Goal: Book appointment/travel/reservation

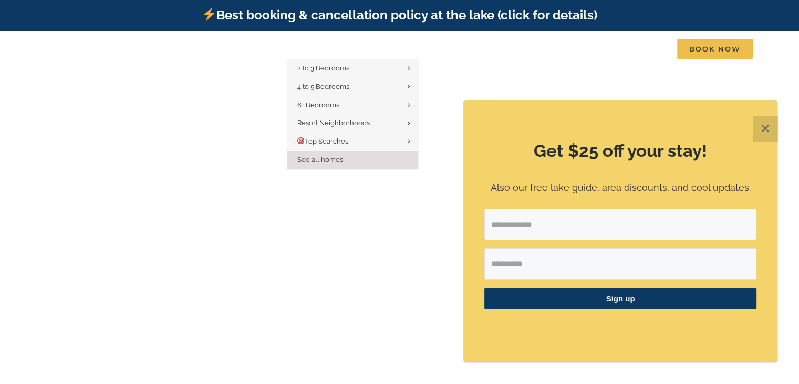
click at [330, 159] on span "See all homes" at bounding box center [320, 160] width 46 height 8
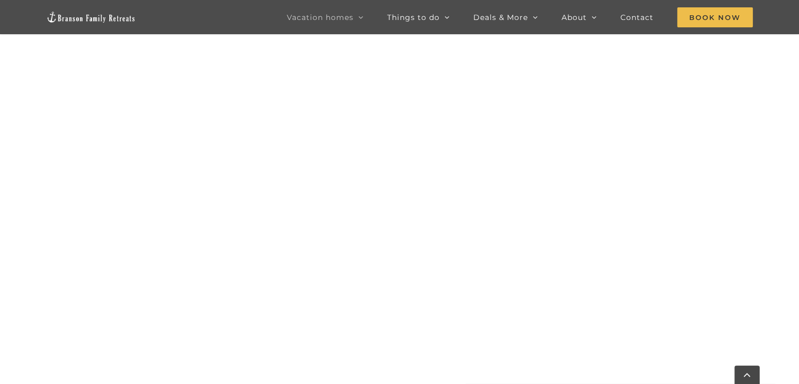
scroll to position [788, 0]
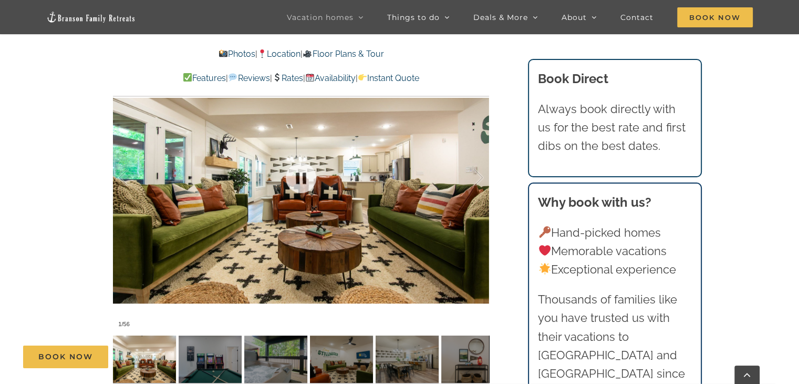
scroll to position [788, 0]
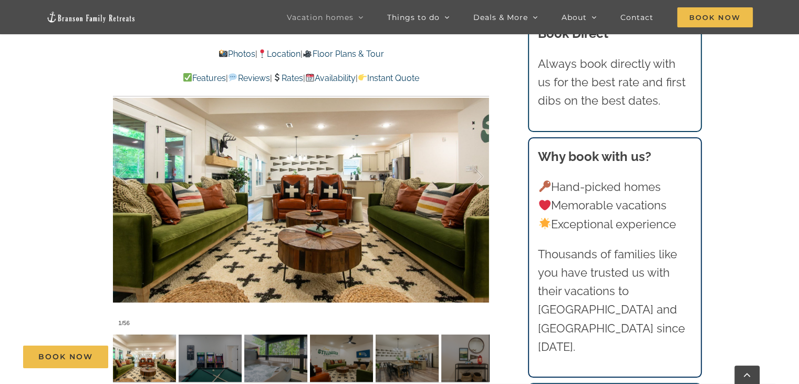
click at [223, 345] on div "Book Now" at bounding box center [407, 356] width 769 height 23
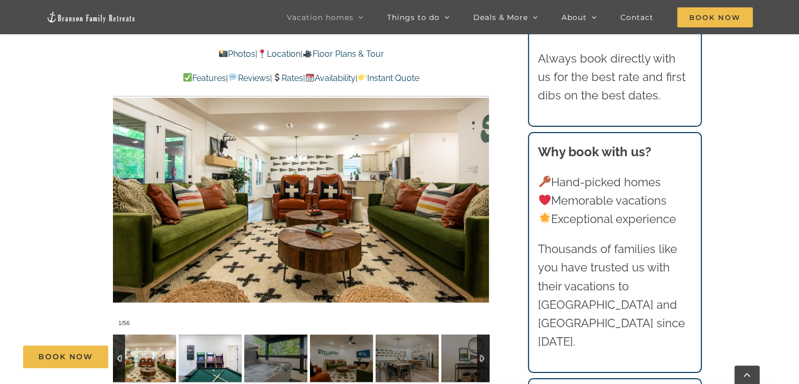
scroll to position [841, 0]
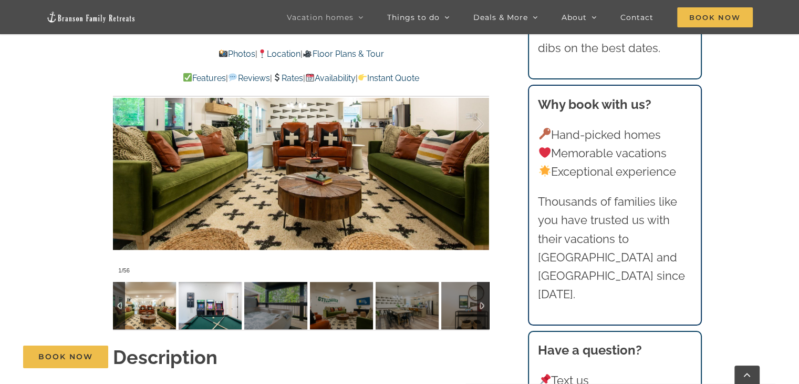
click at [200, 293] on img at bounding box center [210, 305] width 63 height 47
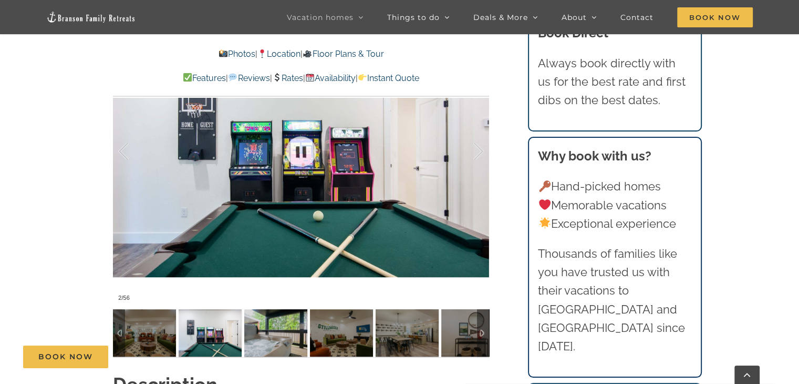
scroll to position [788, 0]
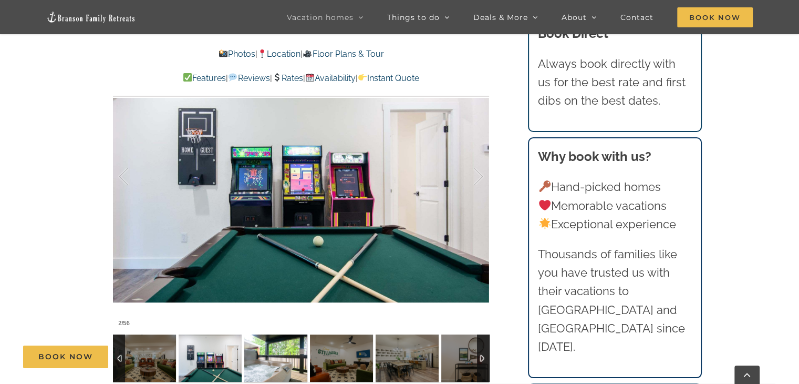
click at [271, 337] on img at bounding box center [275, 357] width 63 height 47
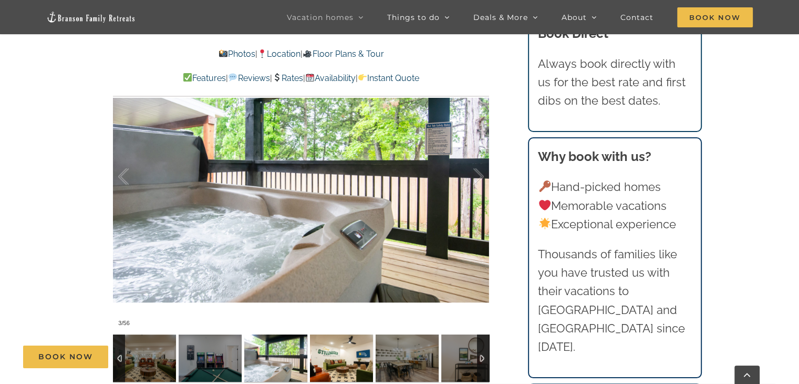
click at [324, 334] on img at bounding box center [341, 357] width 63 height 47
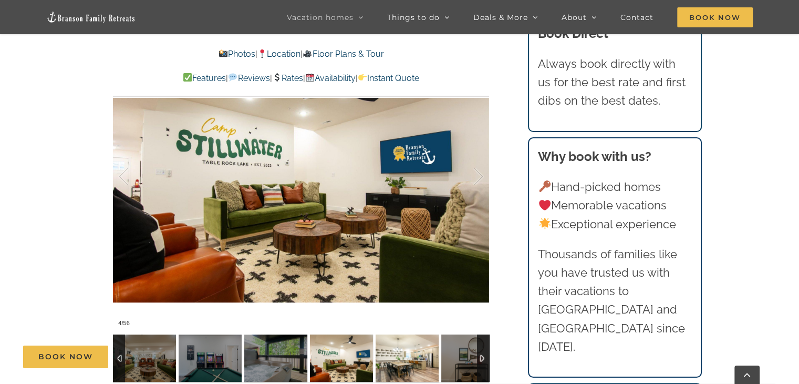
click at [399, 341] on img at bounding box center [407, 357] width 63 height 47
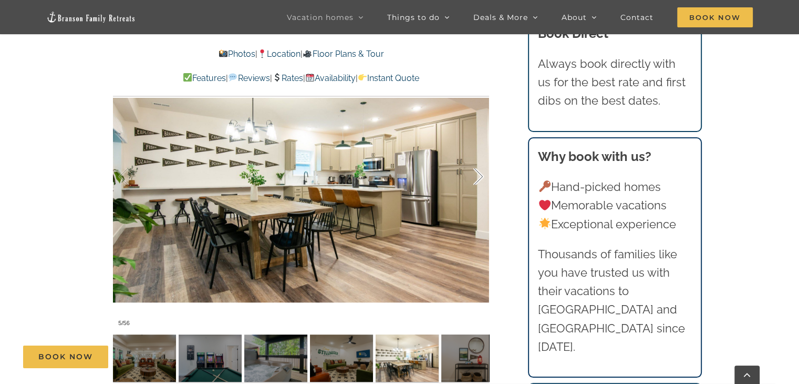
click at [481, 157] on div at bounding box center [467, 176] width 33 height 65
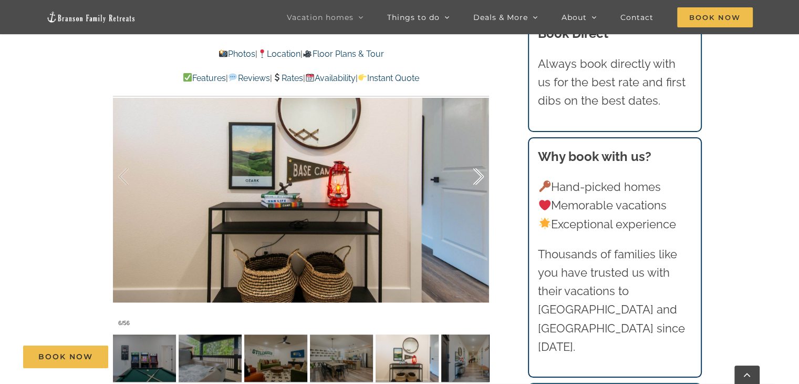
click at [481, 157] on div at bounding box center [467, 176] width 33 height 65
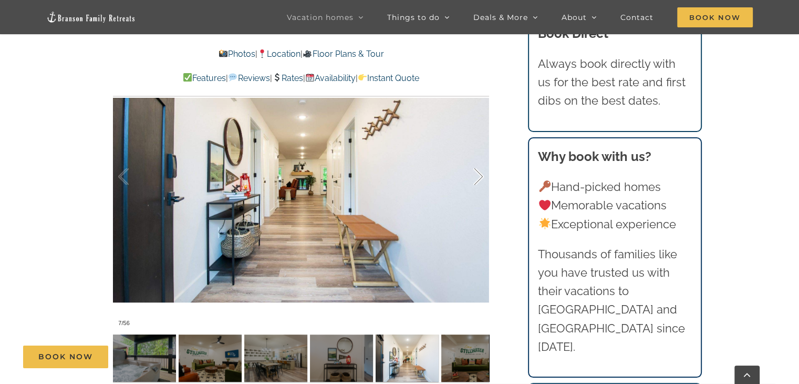
click at [481, 157] on div at bounding box center [467, 176] width 33 height 65
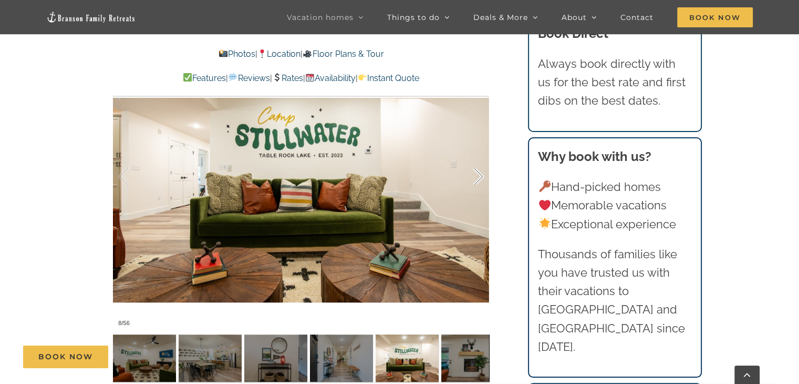
click at [481, 157] on div at bounding box center [467, 176] width 33 height 65
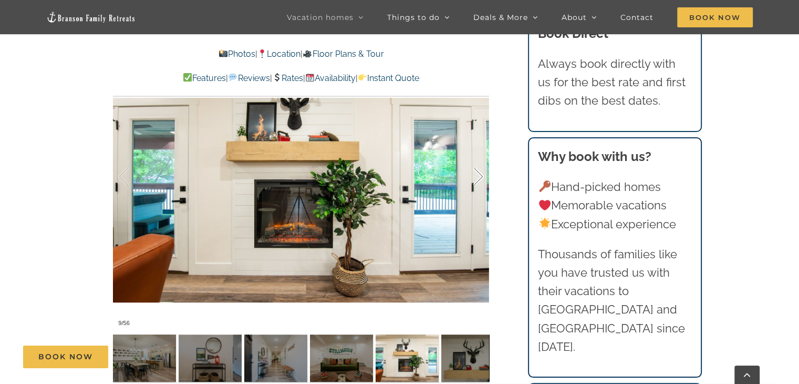
click at [481, 157] on div at bounding box center [467, 176] width 33 height 65
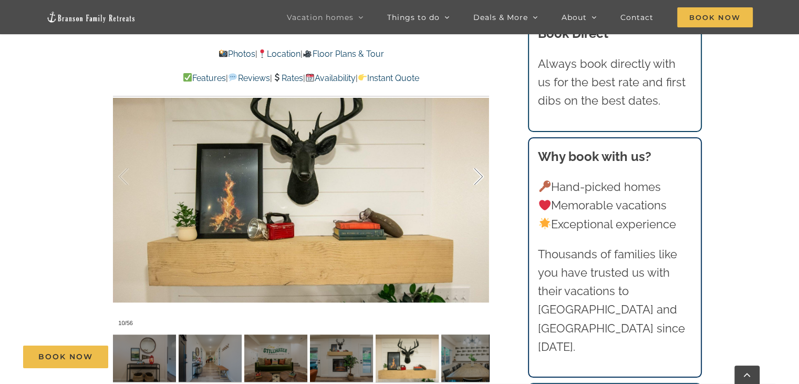
click at [481, 157] on div at bounding box center [467, 176] width 33 height 65
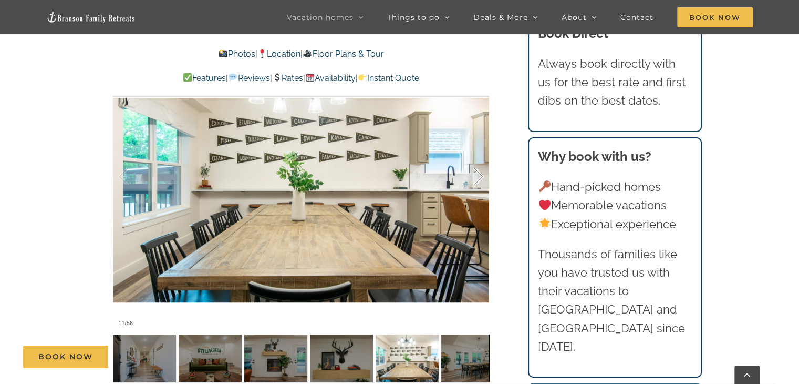
click at [481, 157] on div at bounding box center [467, 176] width 33 height 65
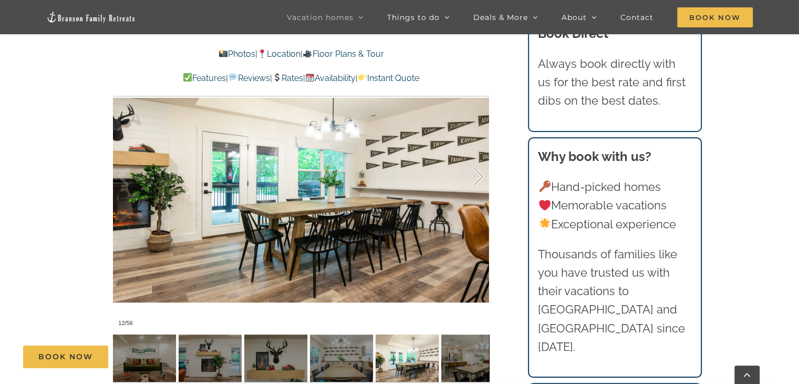
click at [481, 157] on div at bounding box center [467, 176] width 33 height 65
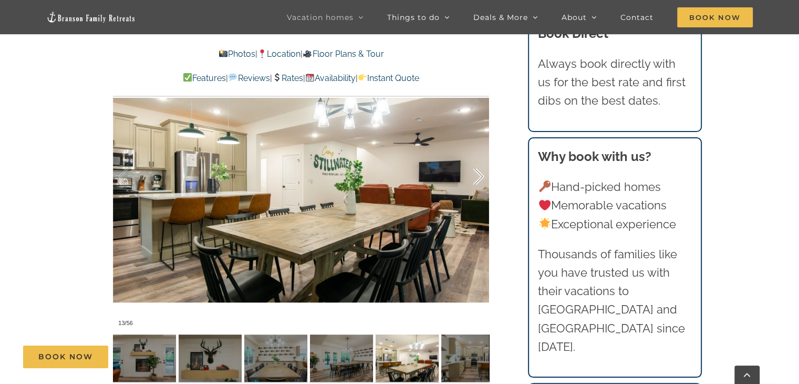
click at [481, 157] on div at bounding box center [467, 176] width 33 height 65
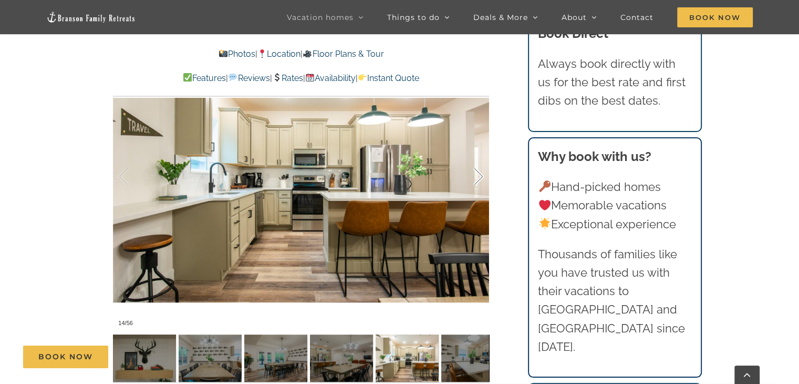
click at [481, 157] on div at bounding box center [467, 176] width 33 height 65
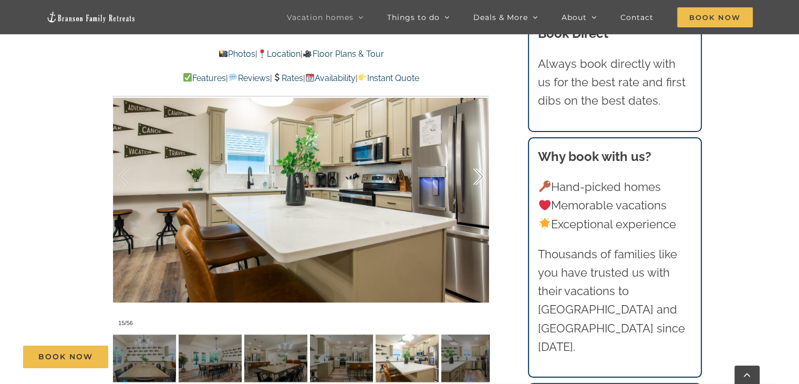
click at [481, 157] on div at bounding box center [467, 176] width 33 height 65
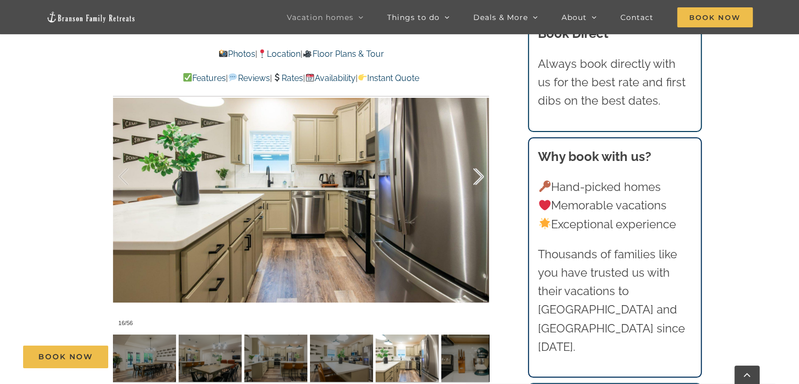
click at [481, 157] on div at bounding box center [467, 176] width 33 height 65
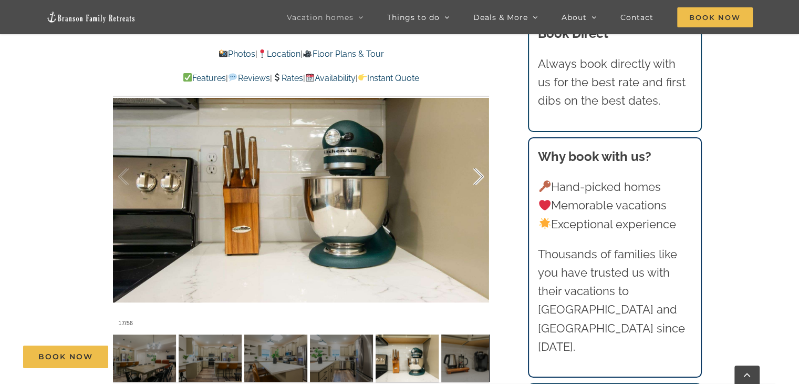
click at [481, 157] on div at bounding box center [467, 176] width 33 height 65
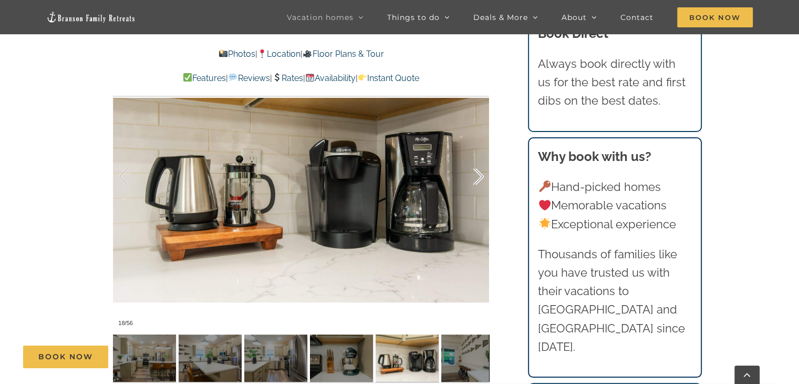
click at [481, 157] on div at bounding box center [467, 176] width 33 height 65
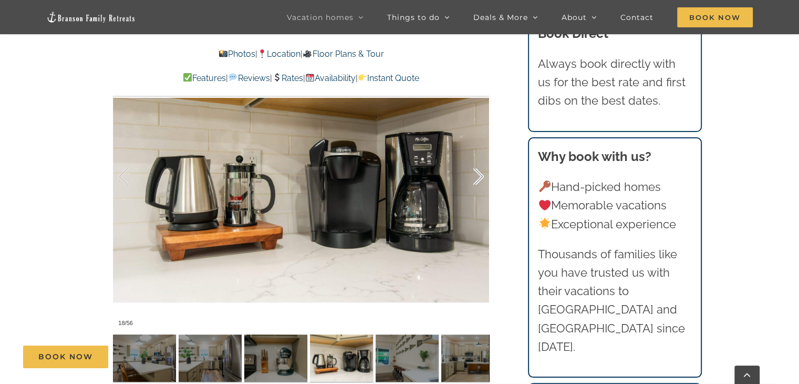
click at [481, 157] on div at bounding box center [467, 176] width 33 height 65
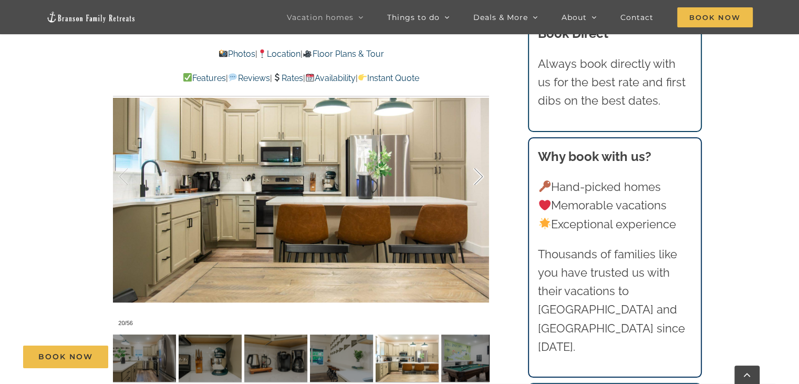
click at [481, 157] on div at bounding box center [467, 176] width 33 height 65
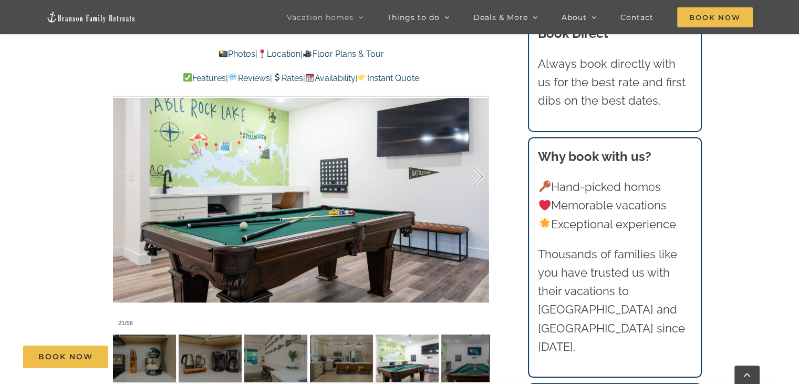
click at [481, 157] on div at bounding box center [467, 176] width 33 height 65
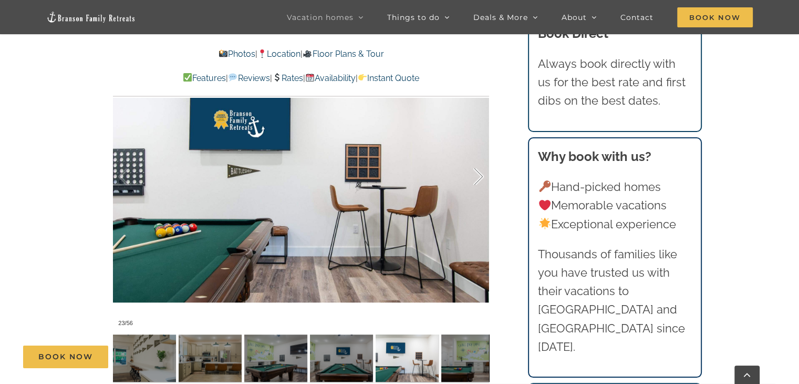
click at [481, 157] on div at bounding box center [467, 176] width 33 height 65
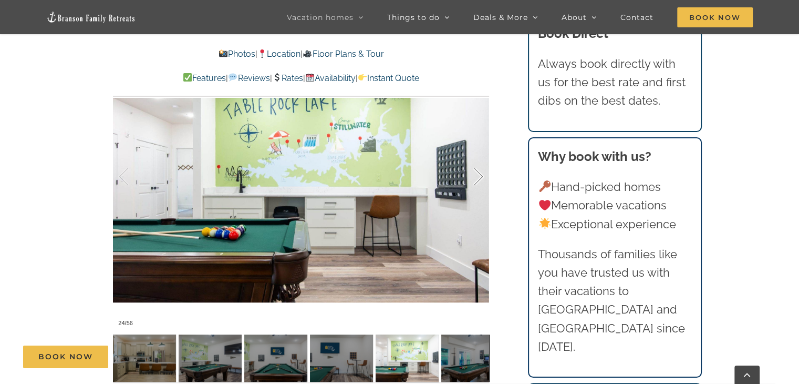
click at [481, 157] on div at bounding box center [467, 176] width 33 height 65
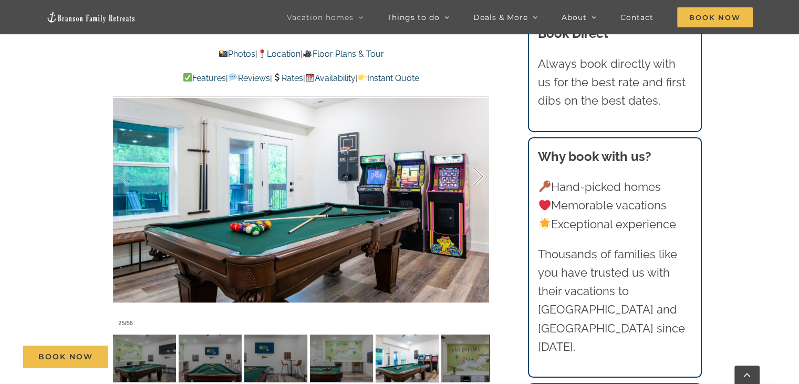
click at [481, 157] on div at bounding box center [467, 176] width 33 height 65
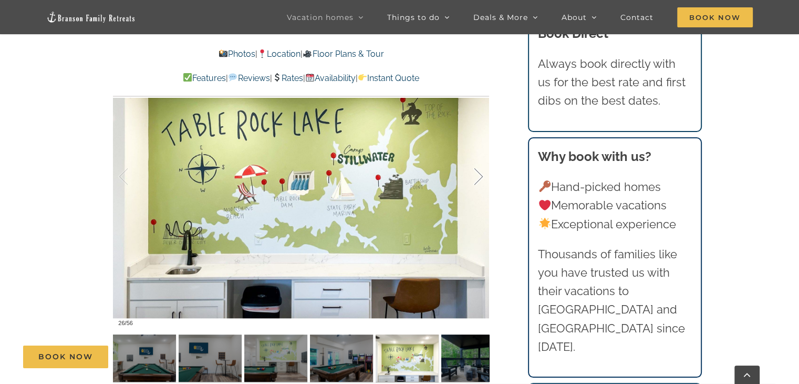
click at [481, 157] on div at bounding box center [467, 176] width 33 height 65
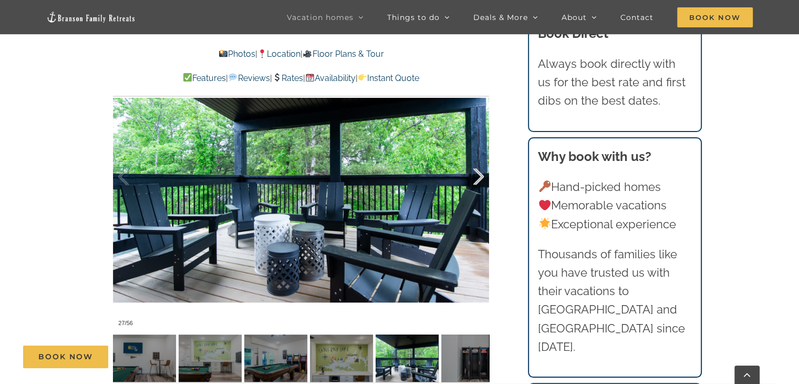
click at [481, 157] on div at bounding box center [467, 176] width 33 height 65
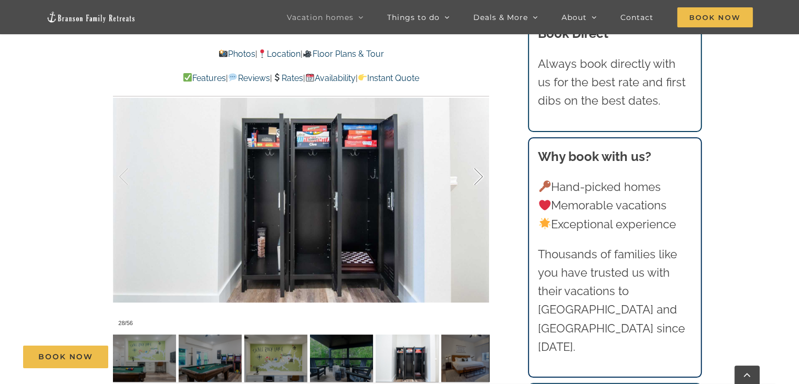
click at [481, 157] on div at bounding box center [467, 176] width 33 height 65
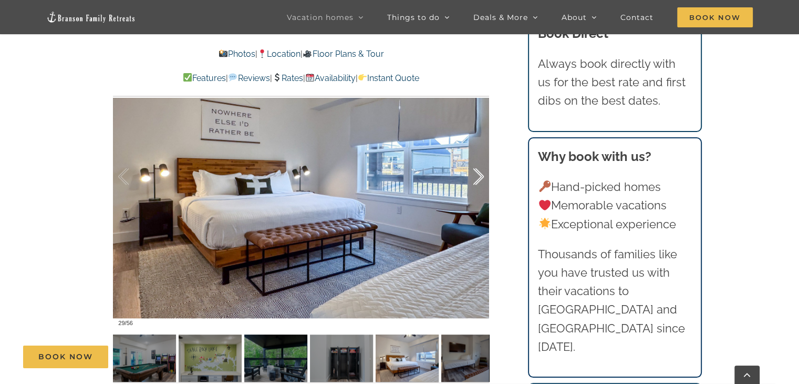
click at [481, 157] on div at bounding box center [467, 176] width 33 height 65
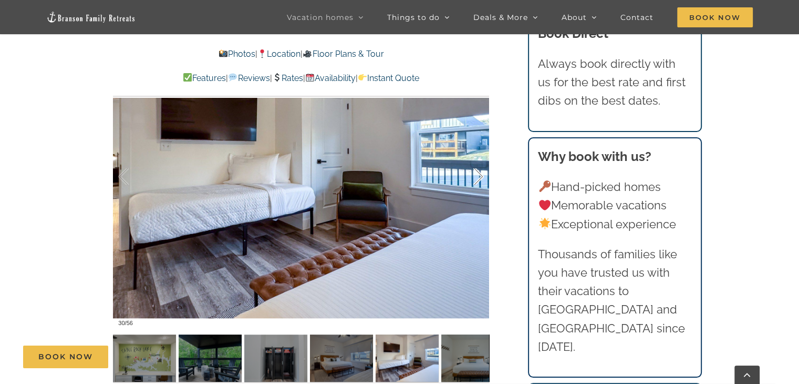
click at [481, 157] on div at bounding box center [467, 176] width 33 height 65
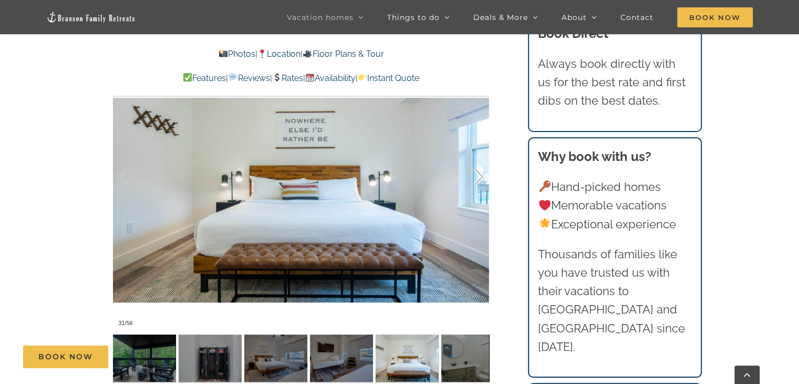
click at [481, 157] on div at bounding box center [467, 176] width 33 height 65
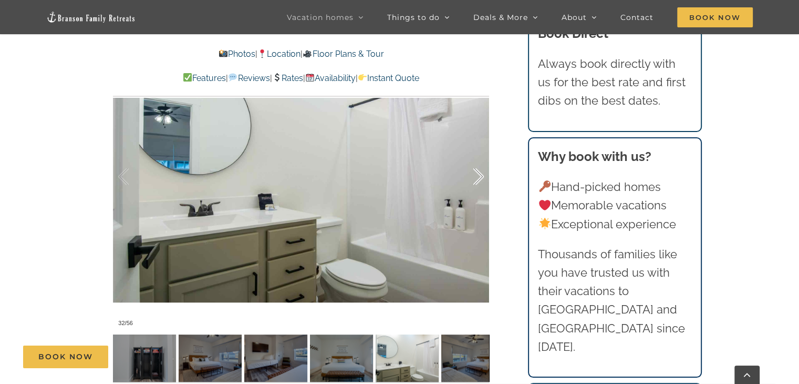
click at [481, 157] on div at bounding box center [467, 176] width 33 height 65
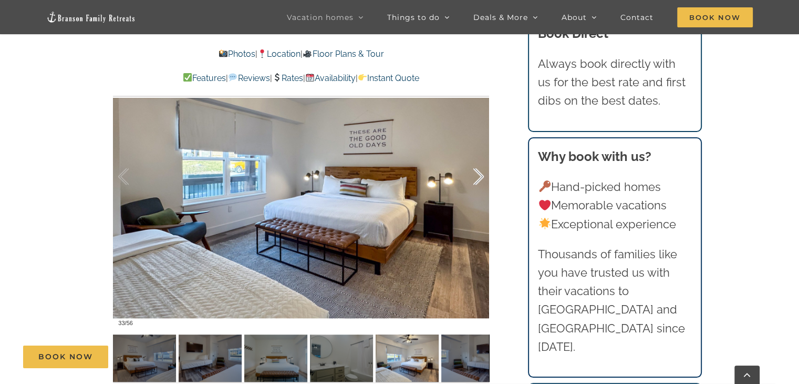
click at [481, 157] on div at bounding box center [467, 176] width 33 height 65
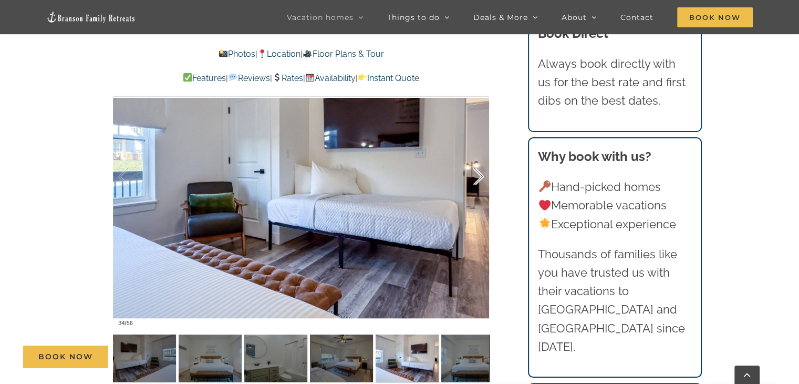
click at [481, 157] on div at bounding box center [467, 176] width 33 height 65
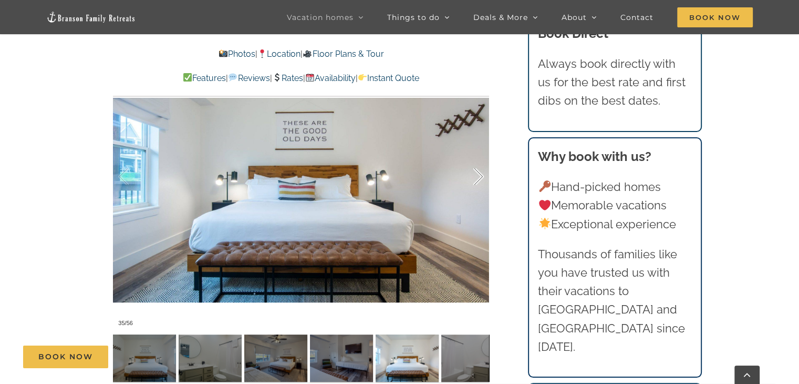
click at [481, 157] on div at bounding box center [467, 176] width 33 height 65
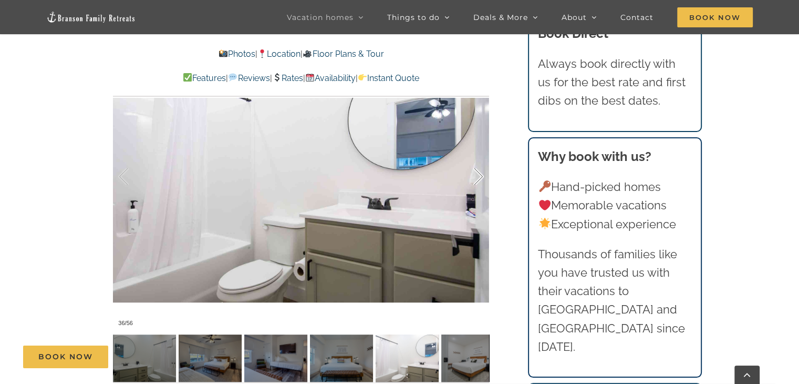
click at [481, 157] on div at bounding box center [467, 176] width 33 height 65
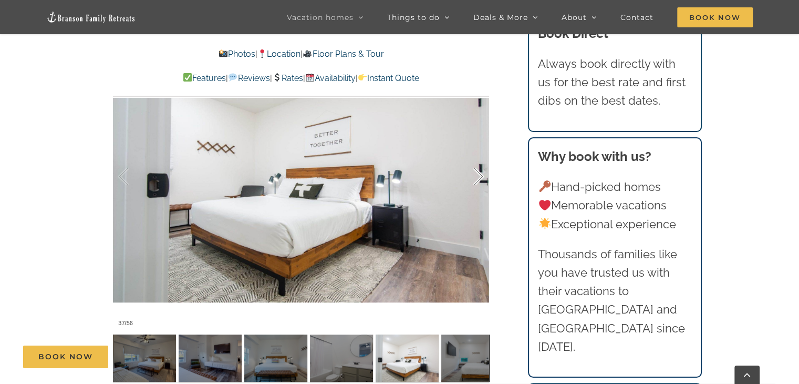
click at [481, 157] on div at bounding box center [467, 176] width 33 height 65
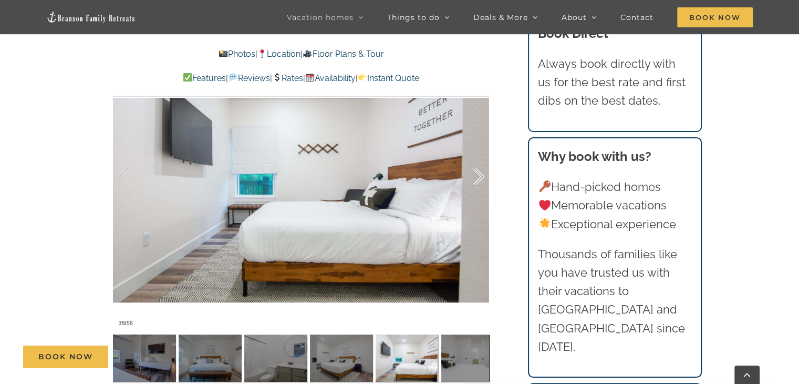
click at [481, 157] on div at bounding box center [467, 176] width 33 height 65
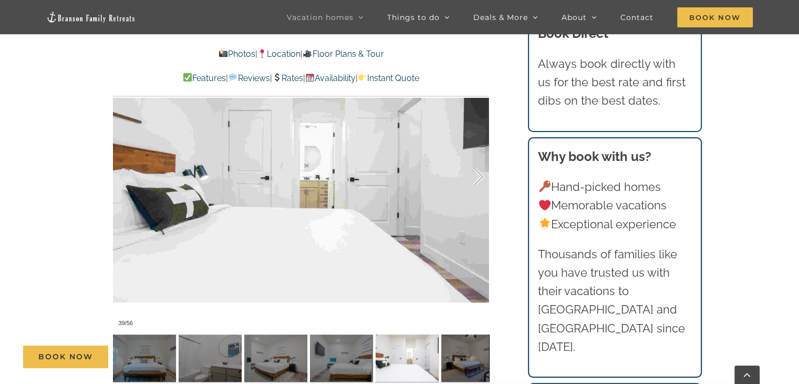
click at [481, 157] on div at bounding box center [467, 176] width 33 height 65
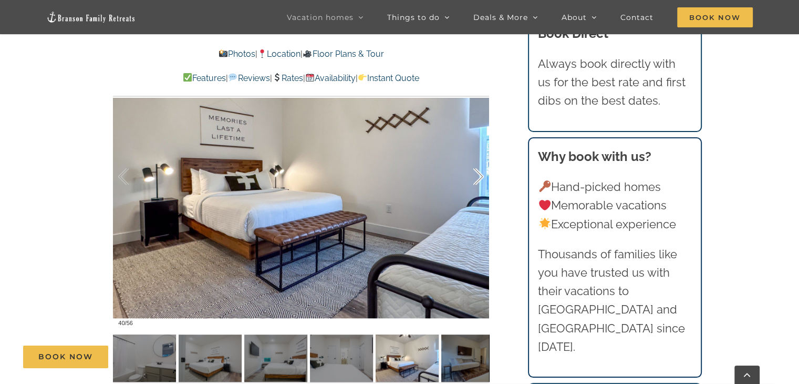
click at [481, 157] on div at bounding box center [467, 176] width 33 height 65
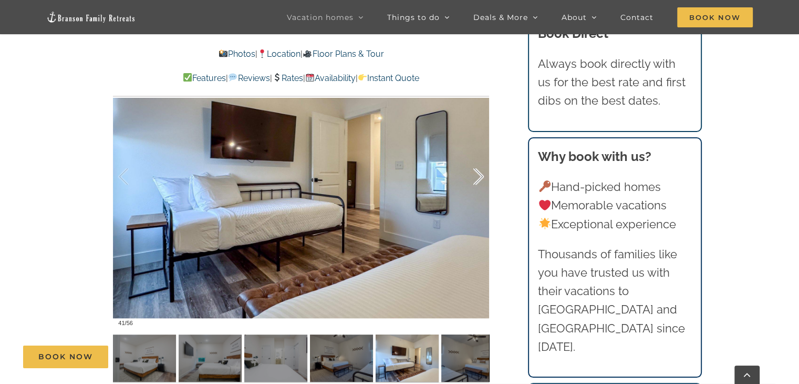
click at [481, 157] on div at bounding box center [467, 176] width 33 height 65
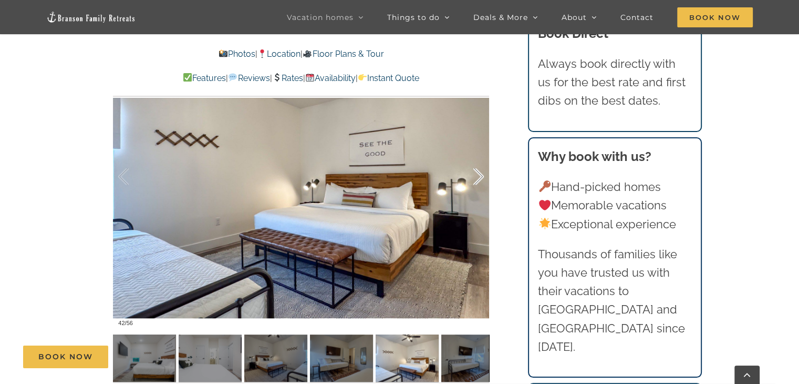
click at [481, 157] on div at bounding box center [467, 176] width 33 height 65
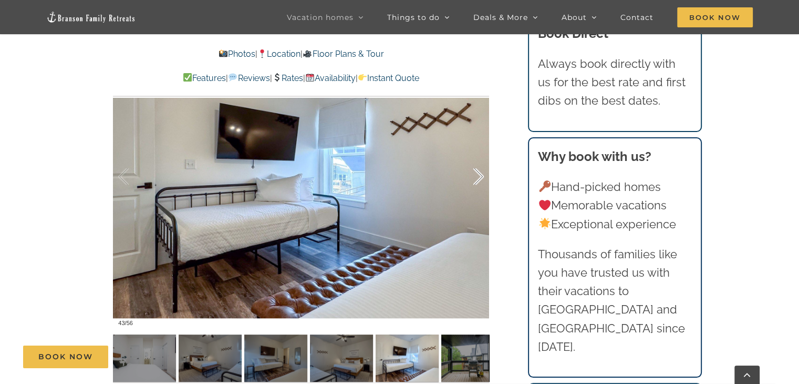
click at [481, 157] on div at bounding box center [467, 176] width 33 height 65
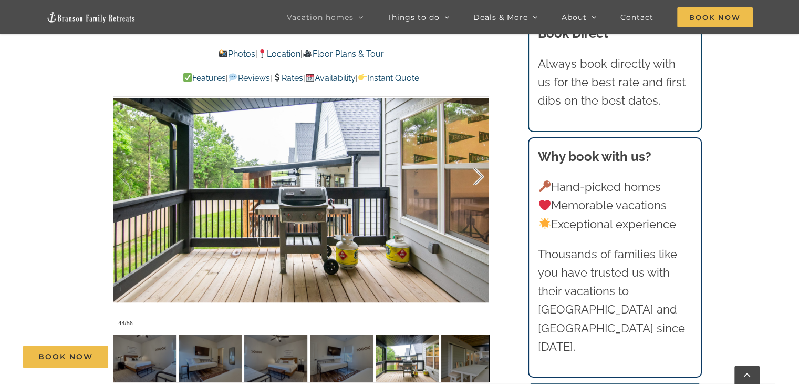
click at [481, 157] on div at bounding box center [467, 176] width 33 height 65
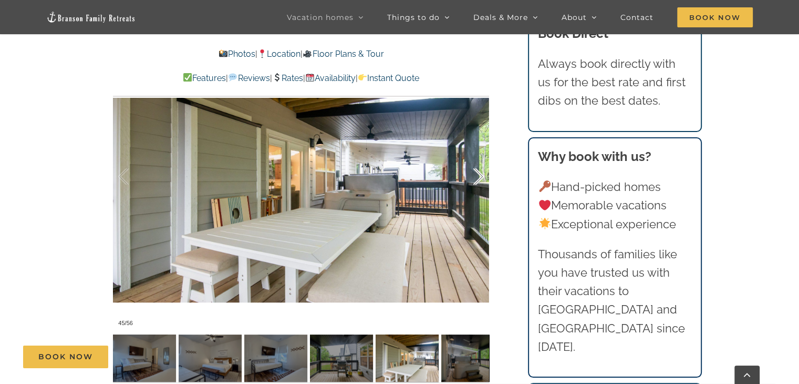
click at [481, 157] on div at bounding box center [467, 176] width 33 height 65
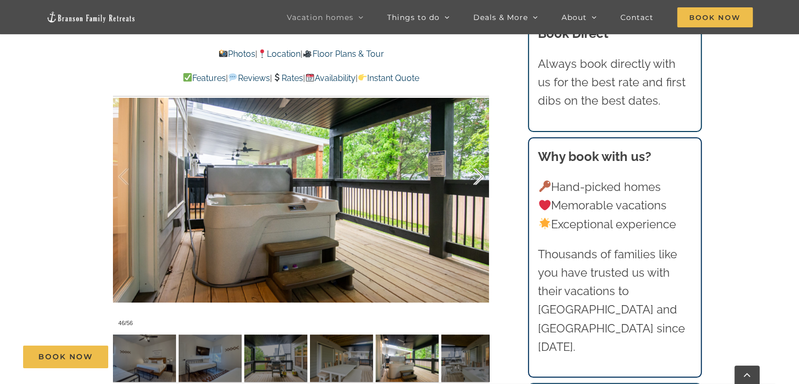
click at [481, 157] on div at bounding box center [467, 176] width 33 height 65
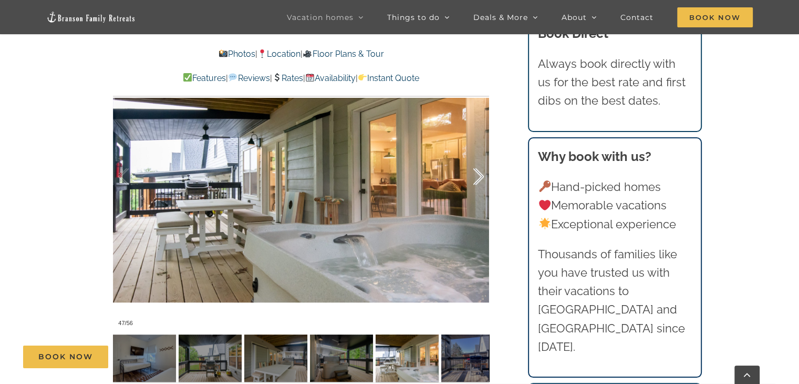
click at [481, 157] on div at bounding box center [467, 176] width 33 height 65
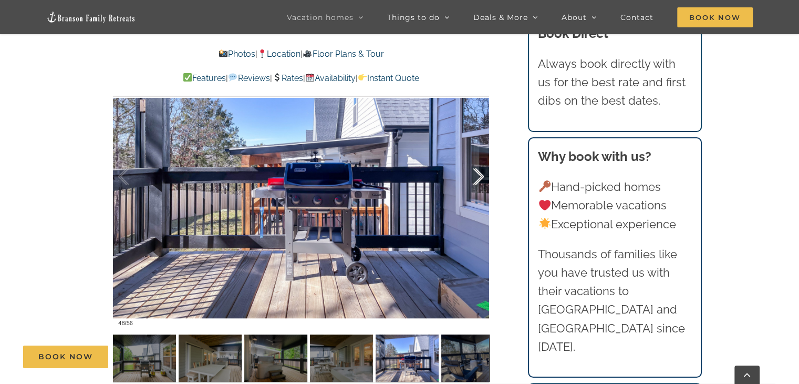
click at [481, 157] on div at bounding box center [467, 176] width 33 height 65
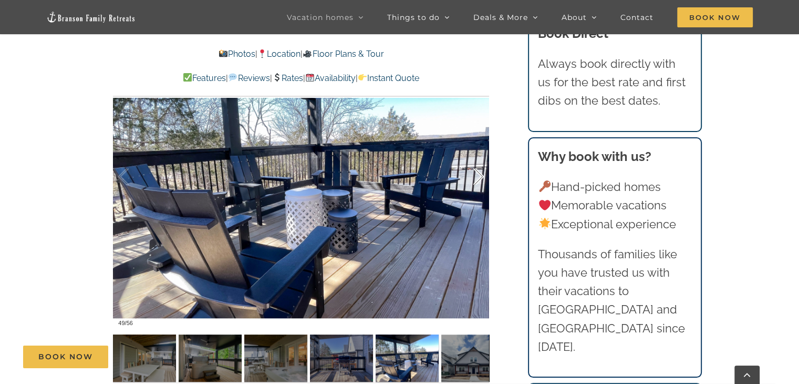
click at [481, 157] on div at bounding box center [467, 176] width 33 height 65
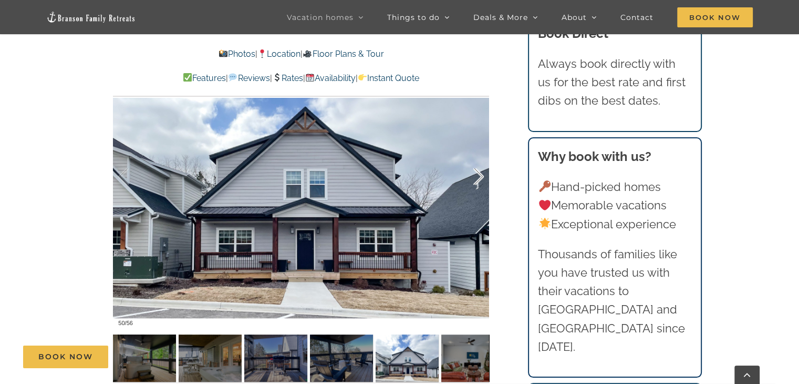
click at [481, 157] on div at bounding box center [467, 176] width 33 height 65
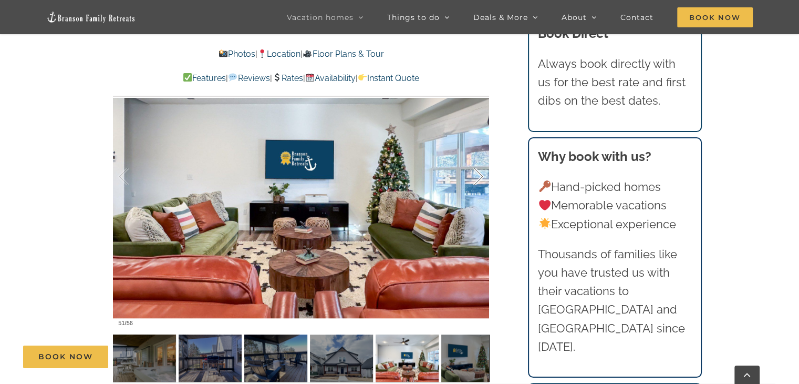
click at [481, 157] on div at bounding box center [467, 176] width 33 height 65
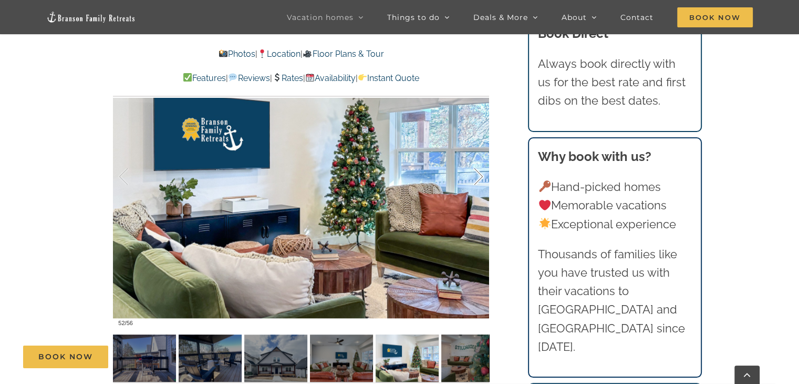
click at [481, 157] on div at bounding box center [467, 176] width 33 height 65
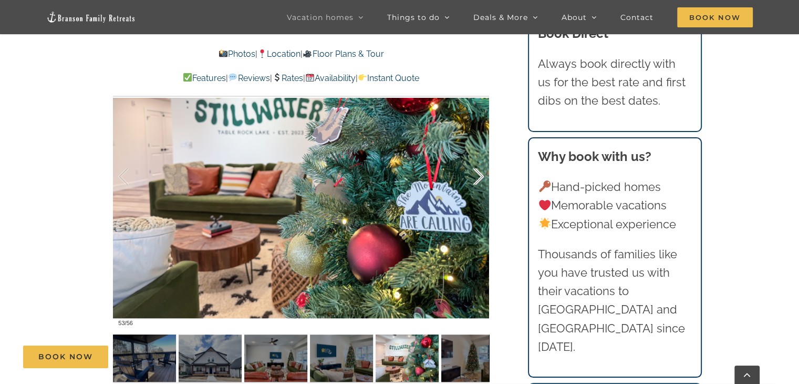
click at [481, 157] on div at bounding box center [467, 176] width 33 height 65
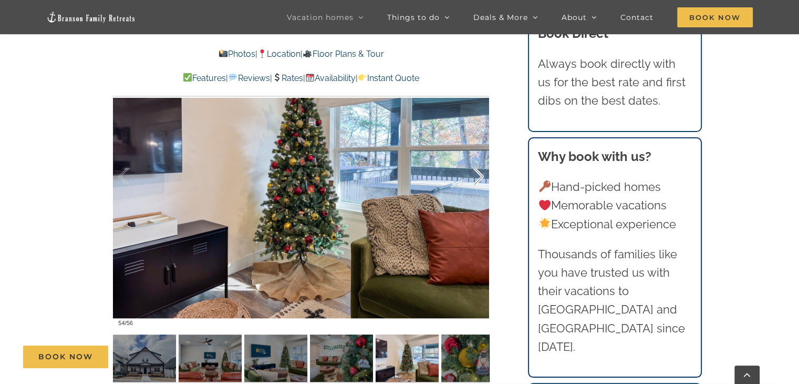
click at [481, 157] on div at bounding box center [467, 176] width 33 height 65
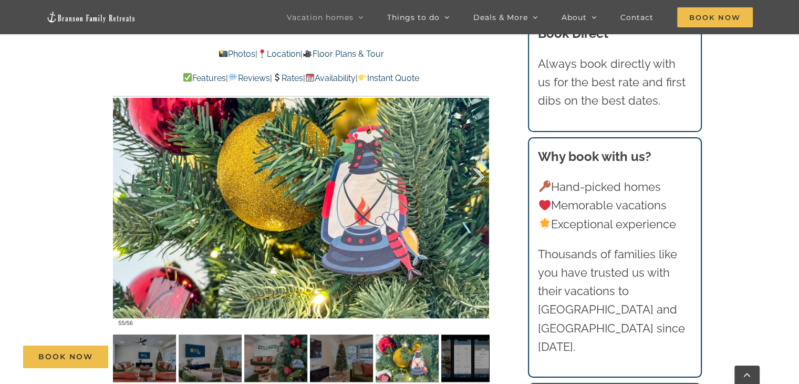
click at [481, 157] on div at bounding box center [467, 176] width 33 height 65
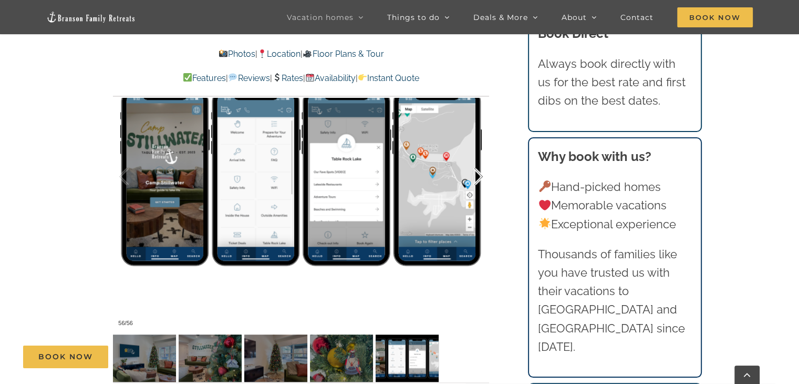
click at [481, 157] on div at bounding box center [467, 176] width 33 height 65
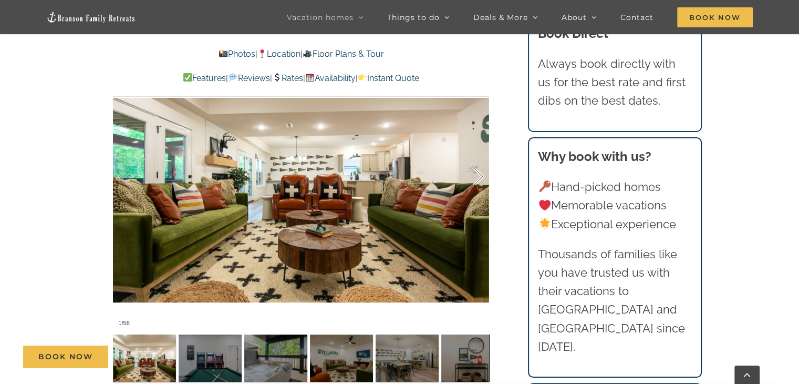
click at [481, 157] on div at bounding box center [467, 176] width 33 height 65
